Goal: Task Accomplishment & Management: Use online tool/utility

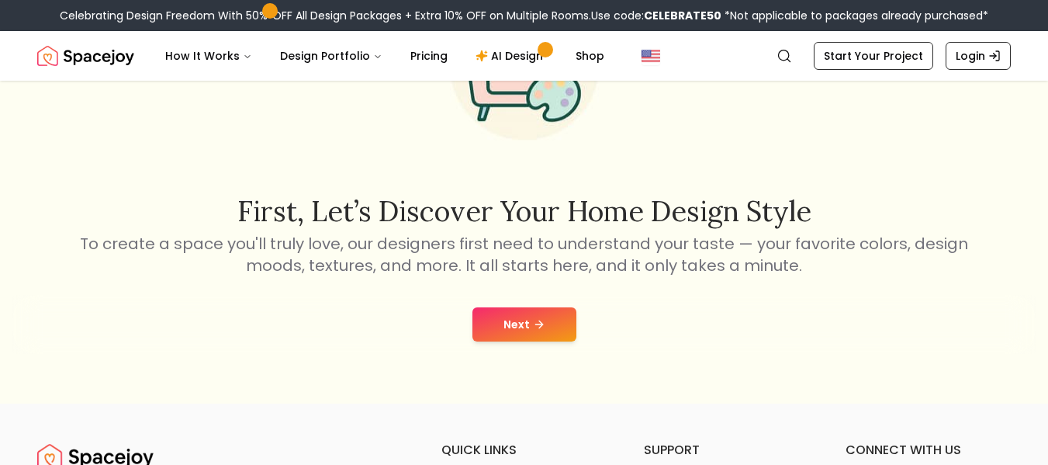
scroll to position [155, 0]
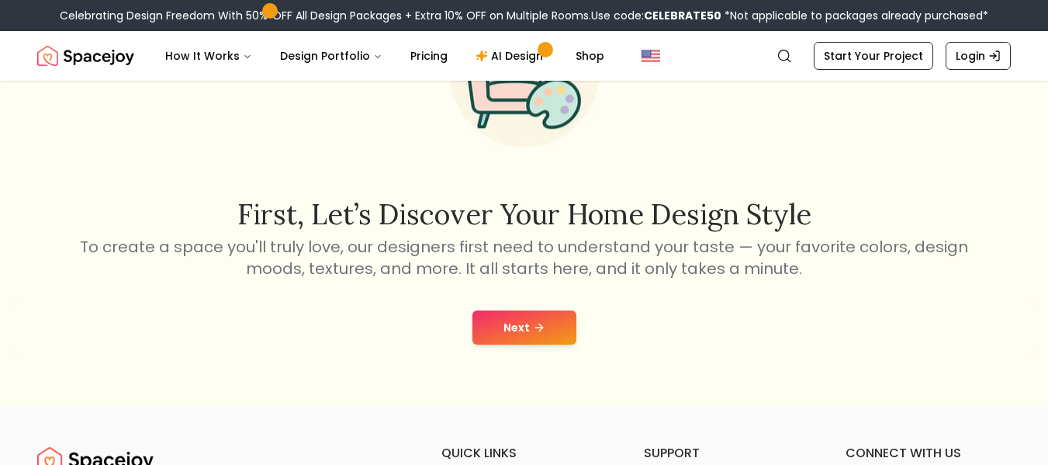
click at [533, 326] on icon at bounding box center [539, 327] width 12 height 12
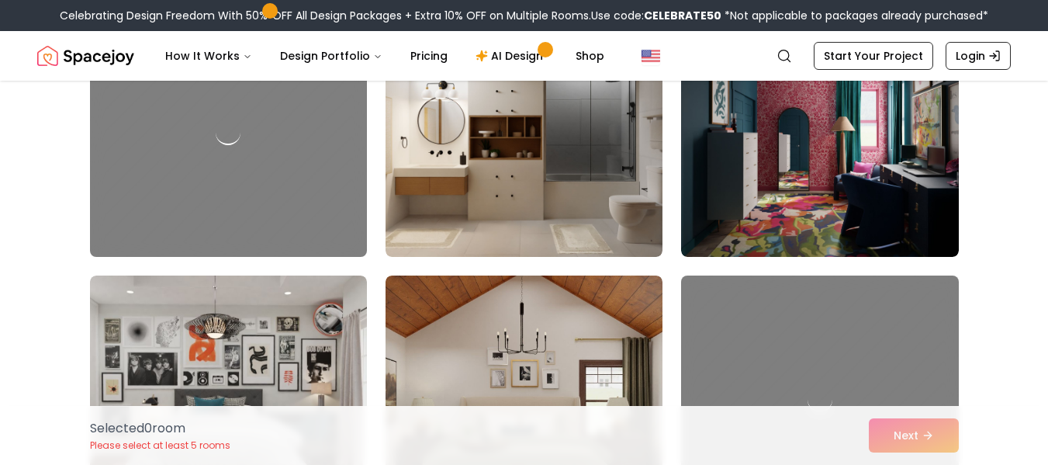
scroll to position [4910, 0]
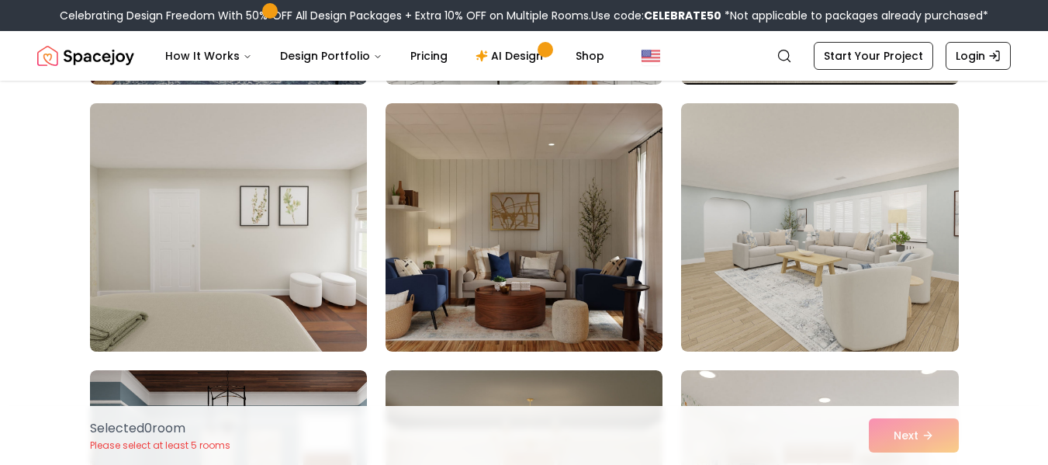
click at [239, 210] on img at bounding box center [228, 227] width 291 height 261
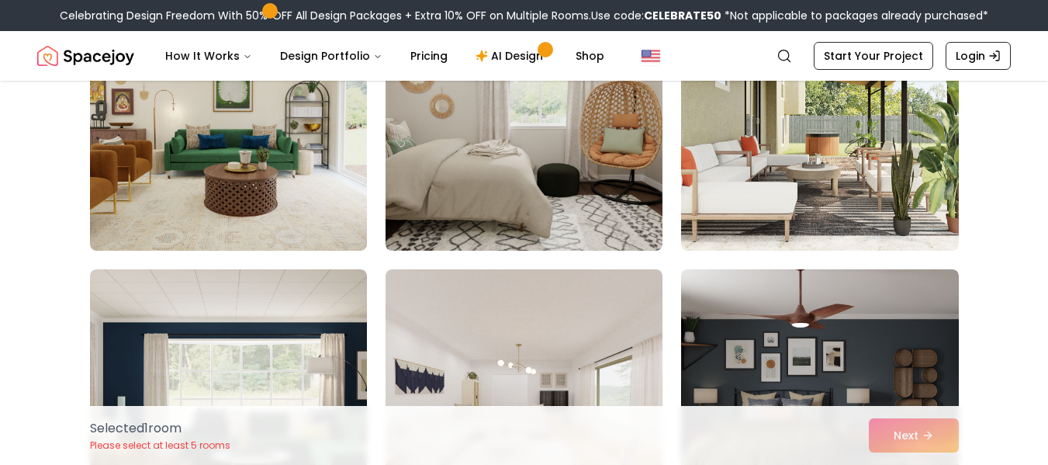
scroll to position [2517, 0]
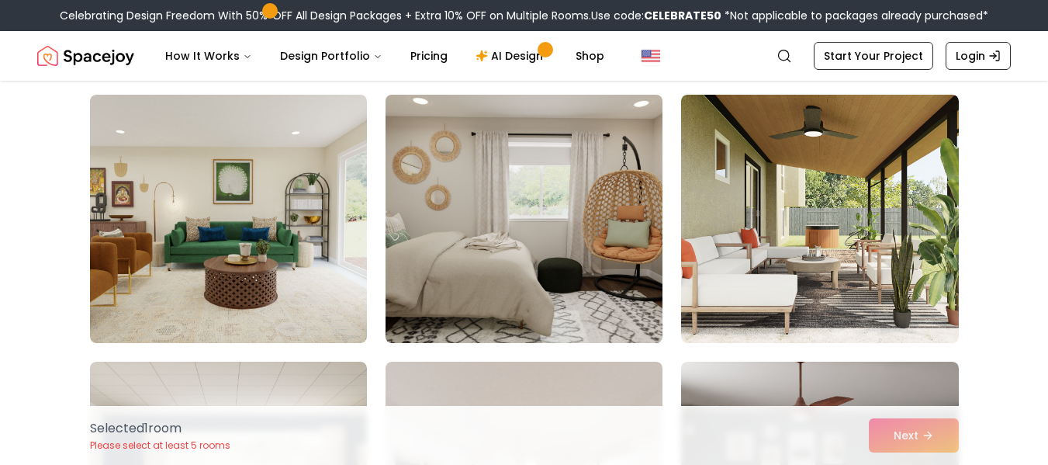
click at [589, 173] on img at bounding box center [523, 218] width 291 height 261
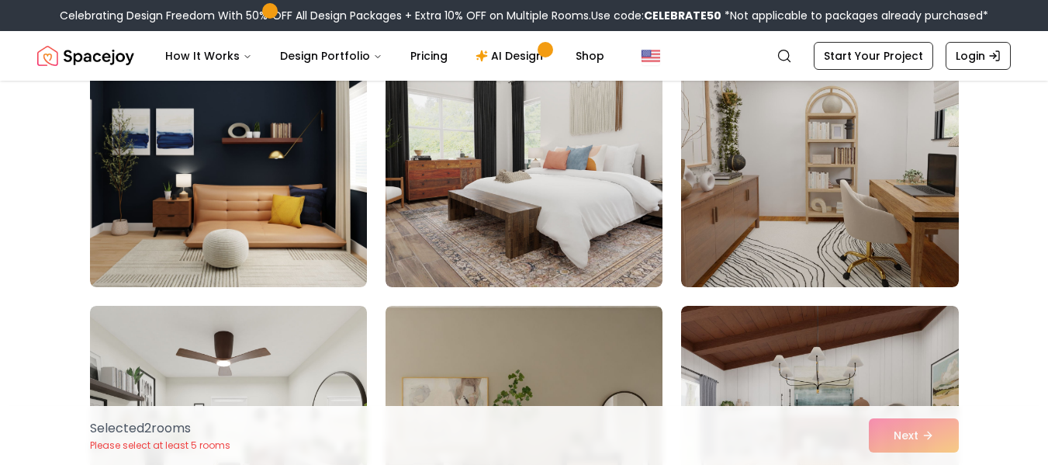
scroll to position [1221, 0]
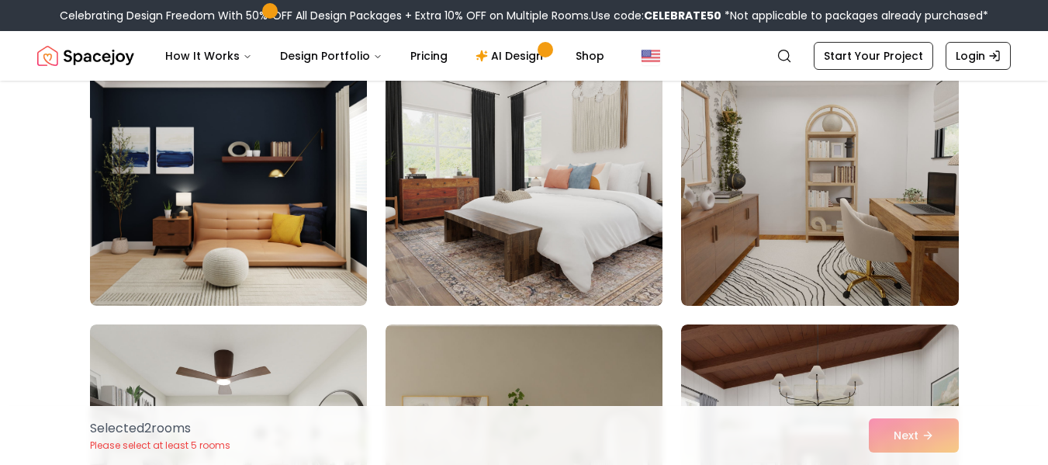
click at [599, 156] on img at bounding box center [523, 181] width 291 height 261
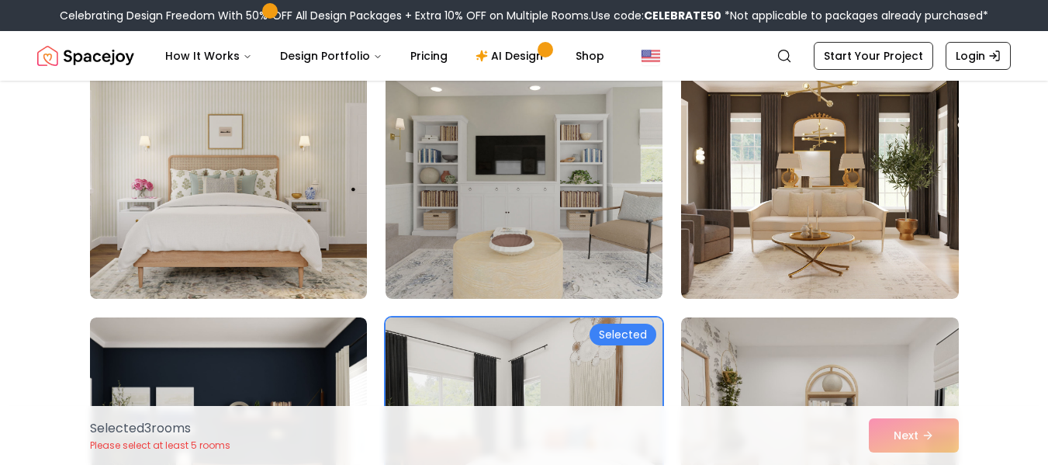
scroll to position [906, 0]
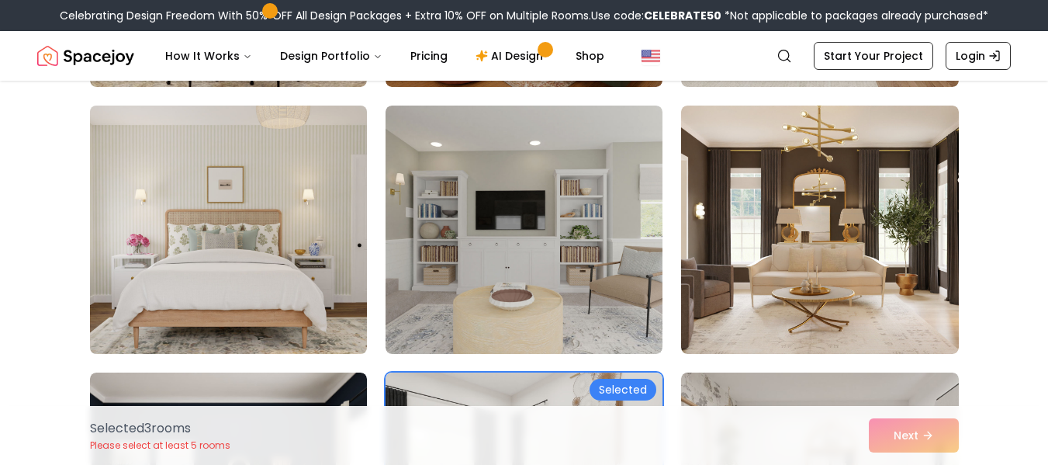
click at [310, 170] on img at bounding box center [228, 229] width 291 height 261
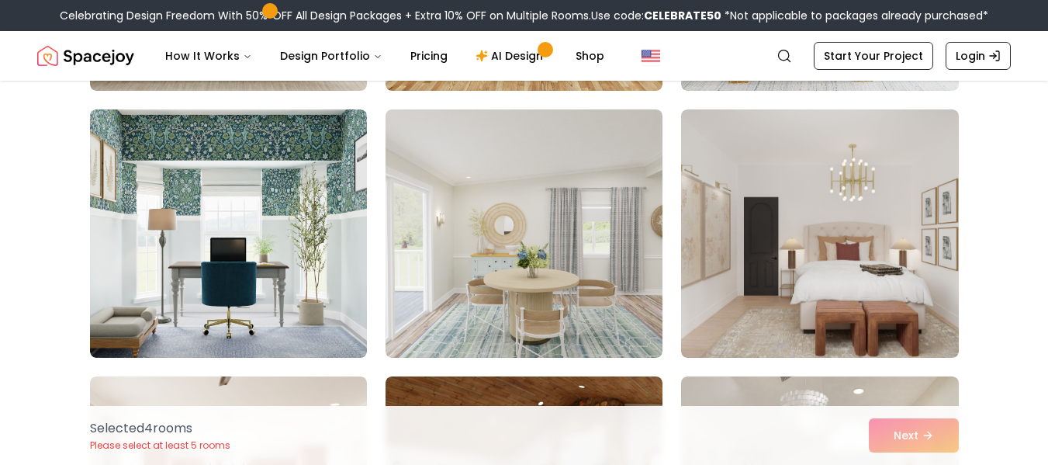
scroll to position [331, 0]
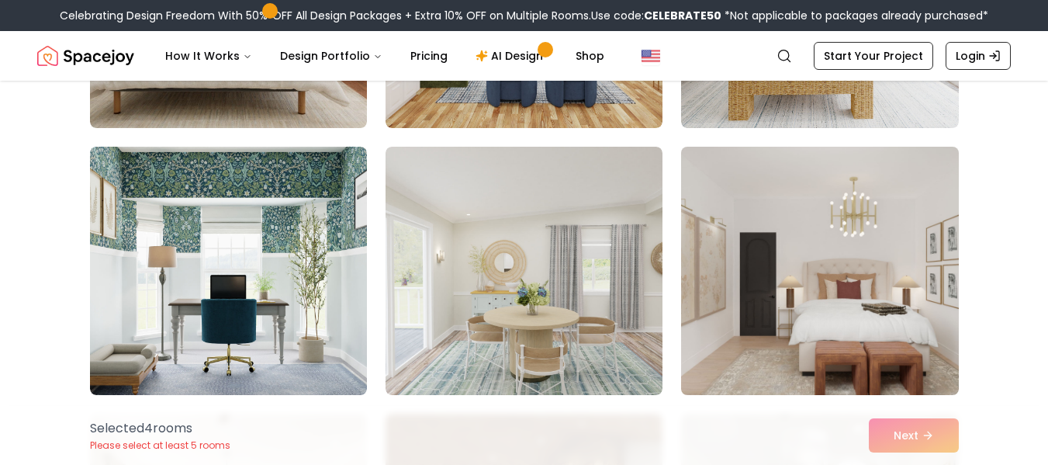
click at [824, 247] on img at bounding box center [819, 270] width 291 height 261
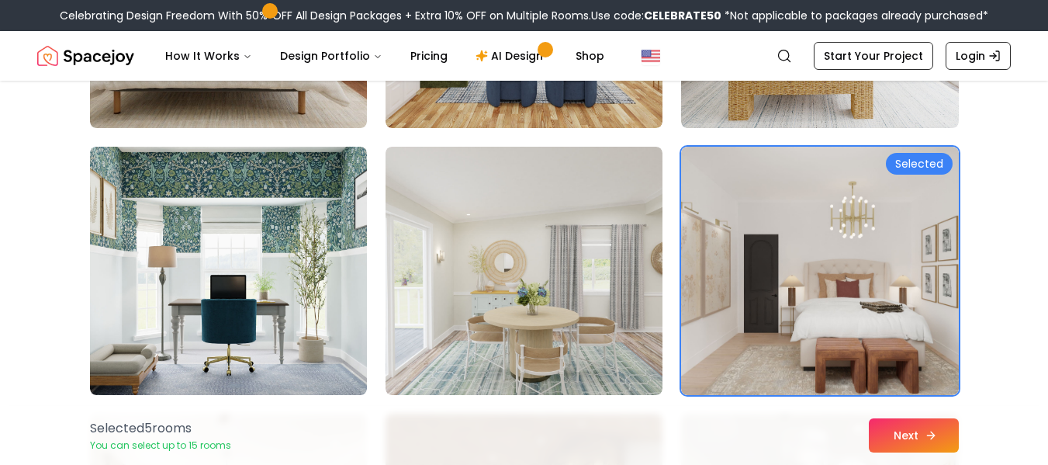
click at [905, 427] on button "Next" at bounding box center [914, 435] width 90 height 34
